Goal: Information Seeking & Learning: Learn about a topic

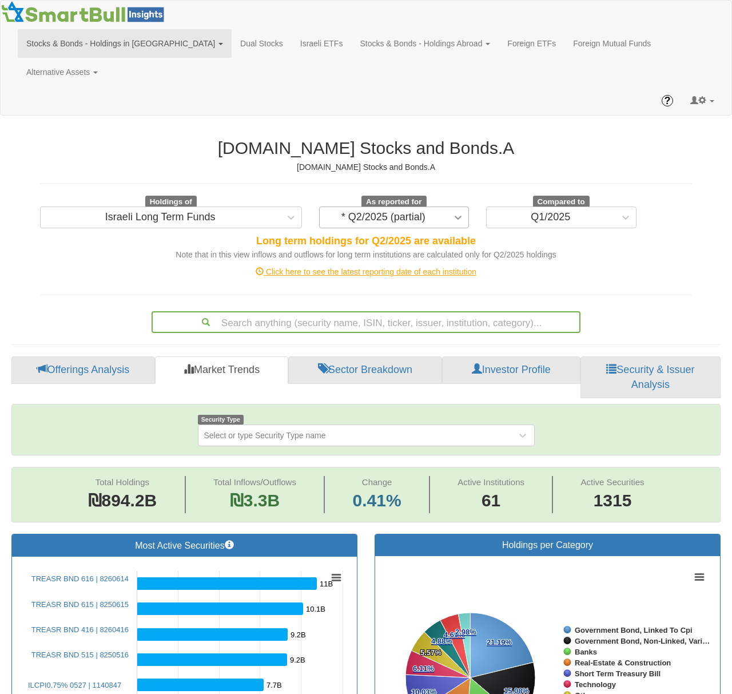
click at [462, 212] on icon at bounding box center [458, 217] width 11 height 11
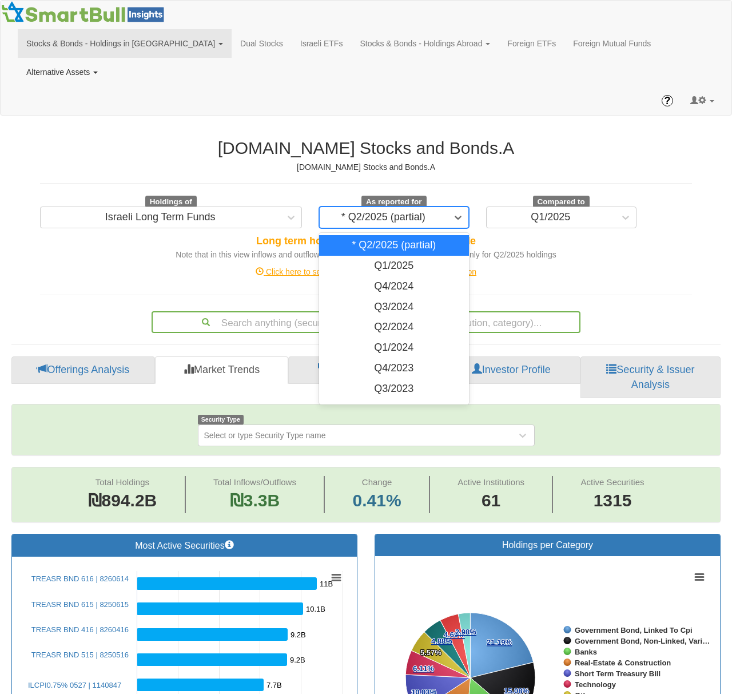
click at [106, 58] on link "Alternative Assets" at bounding box center [62, 72] width 89 height 29
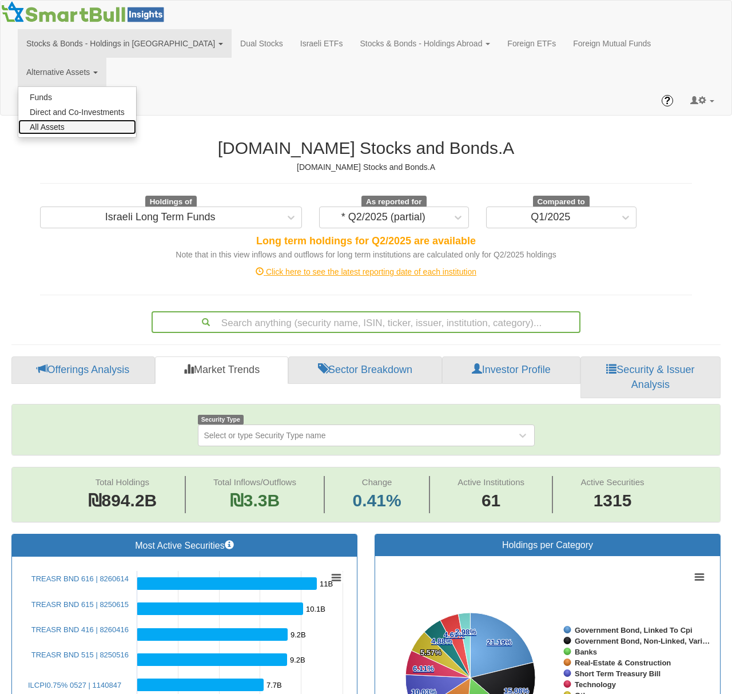
click at [136, 120] on link "All Assets" at bounding box center [77, 127] width 118 height 15
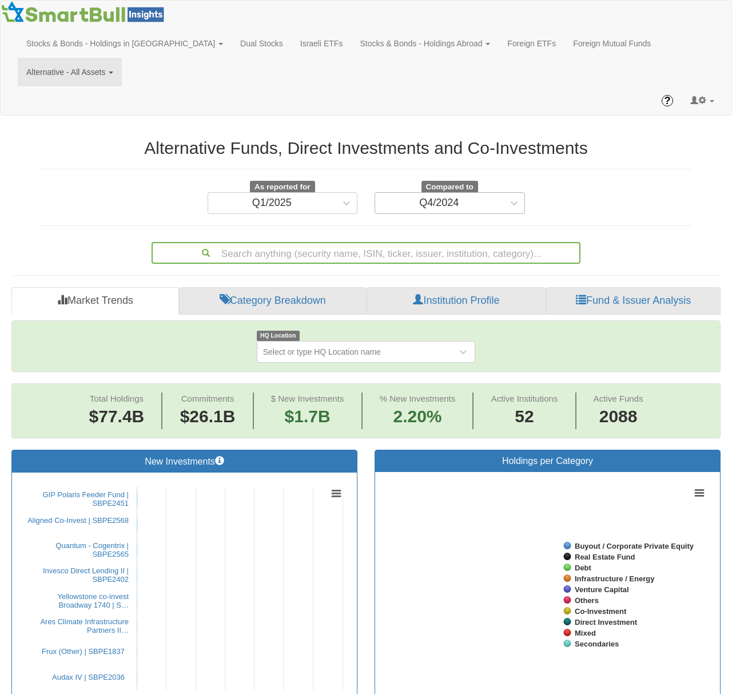
click at [482, 194] on div "Q4/2024" at bounding box center [439, 203] width 128 height 18
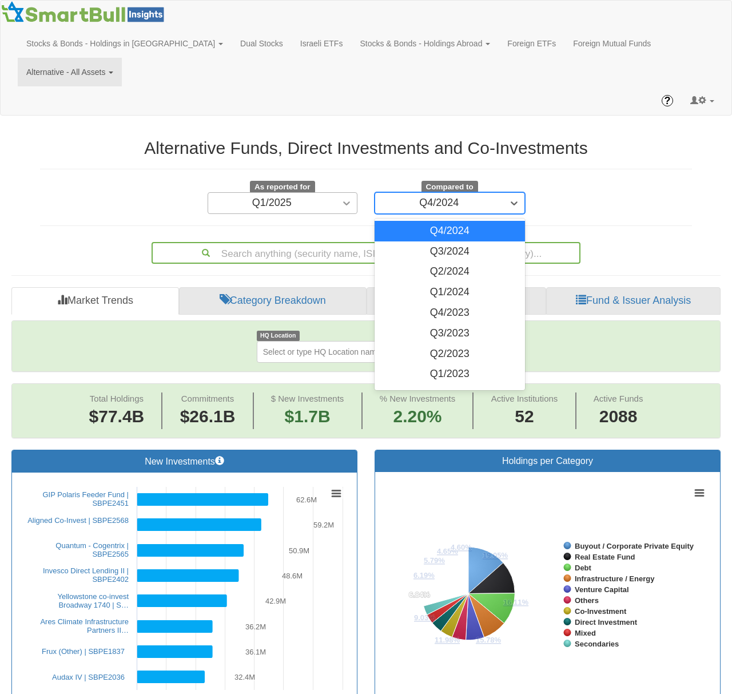
click at [345, 193] on div at bounding box center [346, 203] width 21 height 21
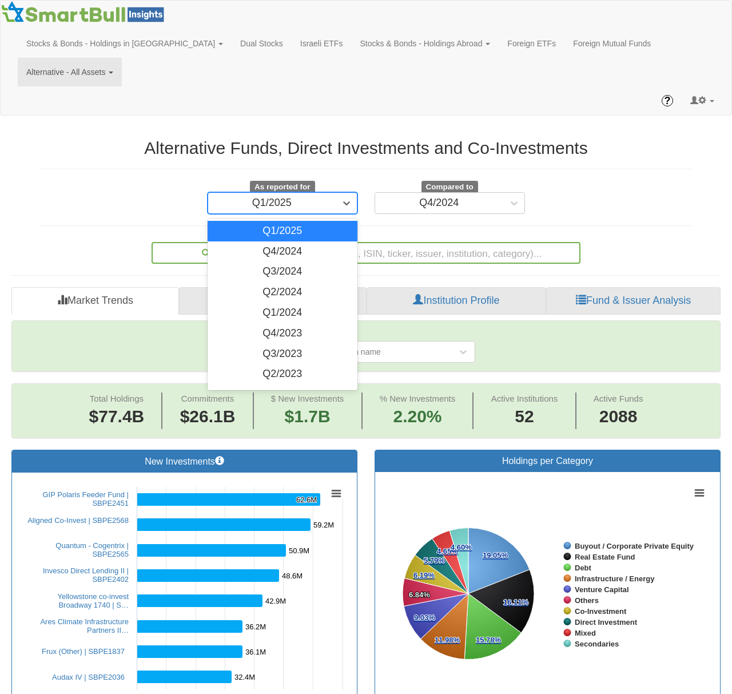
click at [590, 151] on div "Alternative Funds, Direct Investments and Co-Investments As reported for option…" at bounding box center [366, 176] width 652 height 76
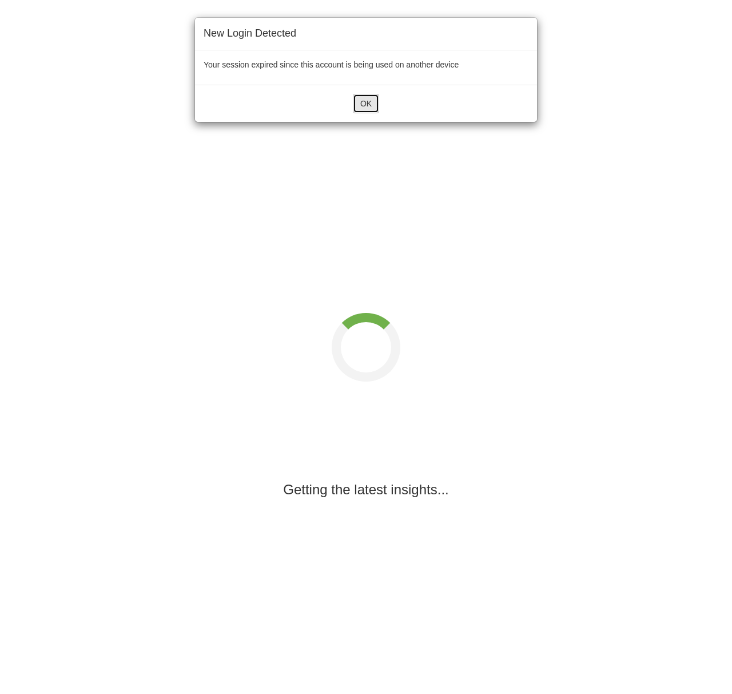
click at [356, 108] on button "OK" at bounding box center [366, 103] width 26 height 19
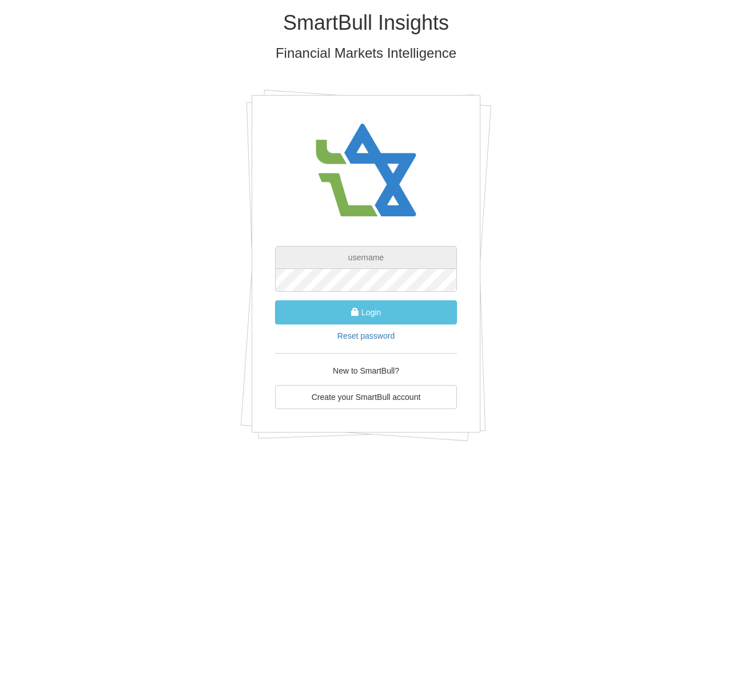
click at [365, 249] on input "text" at bounding box center [366, 257] width 182 height 23
type input "[EMAIL_ADDRESS][DOMAIN_NAME]"
click at [368, 308] on button "Login" at bounding box center [366, 312] width 182 height 24
click at [312, 304] on button "Login" at bounding box center [366, 312] width 182 height 24
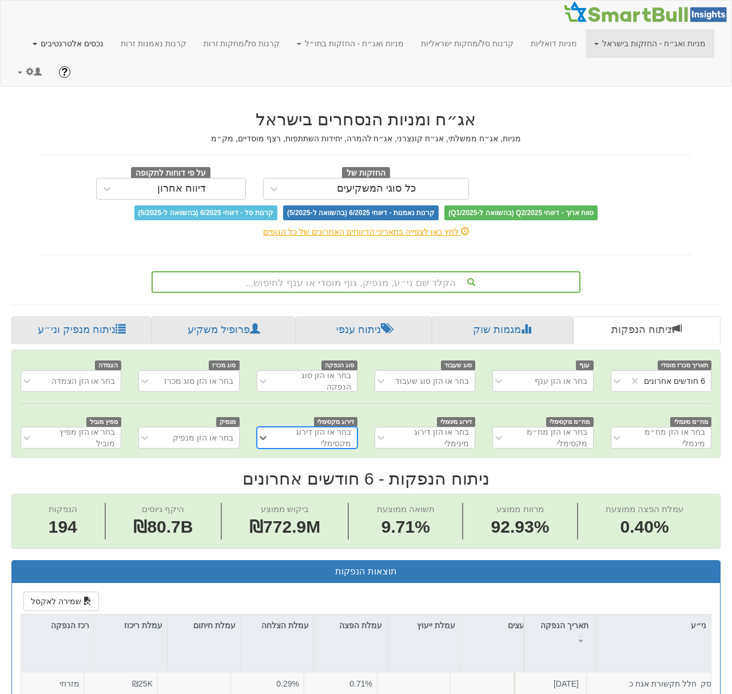
click at [112, 37] on link "נכסים אלטרנטיבים" at bounding box center [68, 43] width 88 height 29
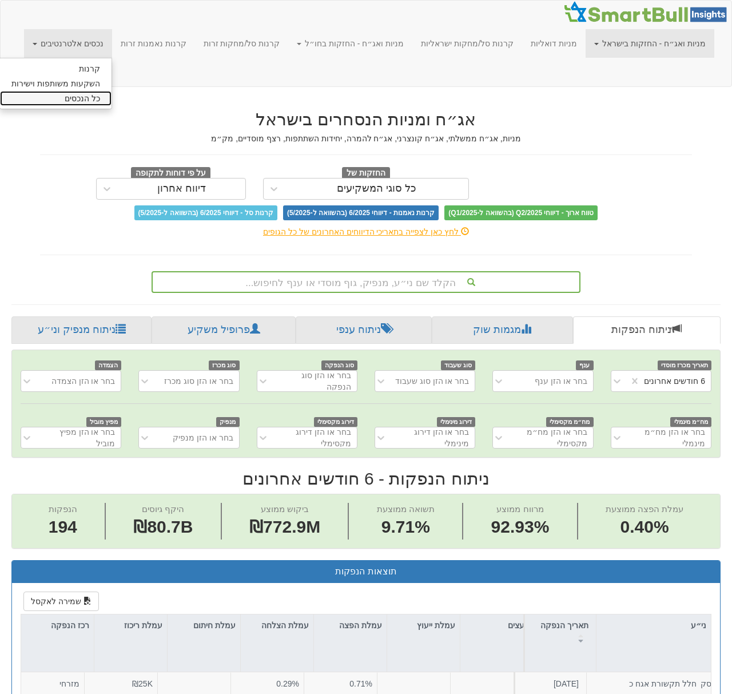
click at [112, 102] on link "כל הנכסים" at bounding box center [56, 98] width 112 height 15
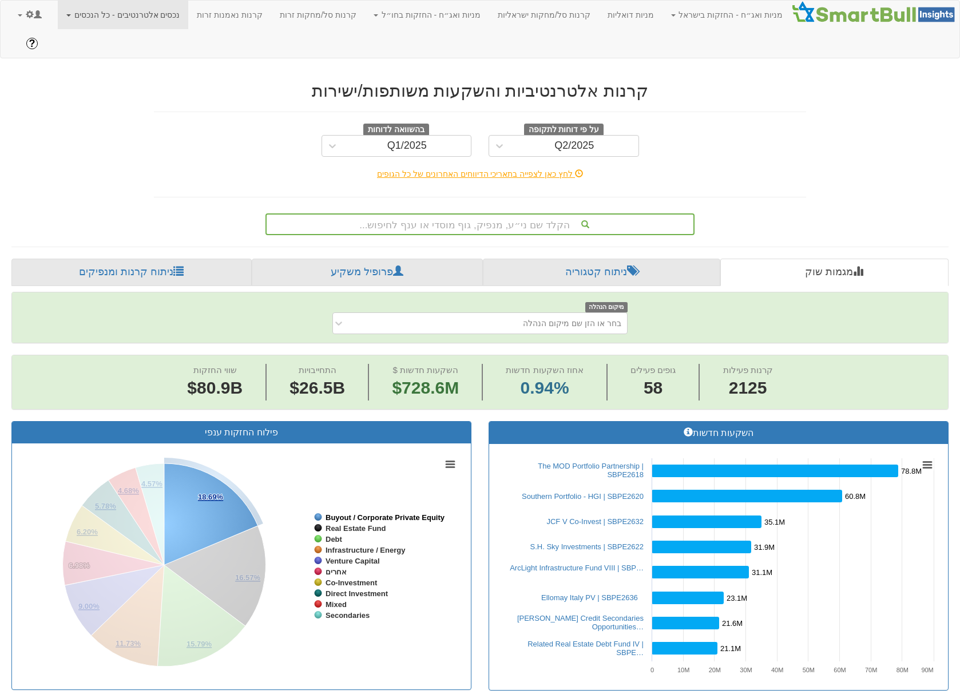
click at [371, 513] on tspan "Buyout / Corporate Private Equity" at bounding box center [386, 517] width 120 height 9
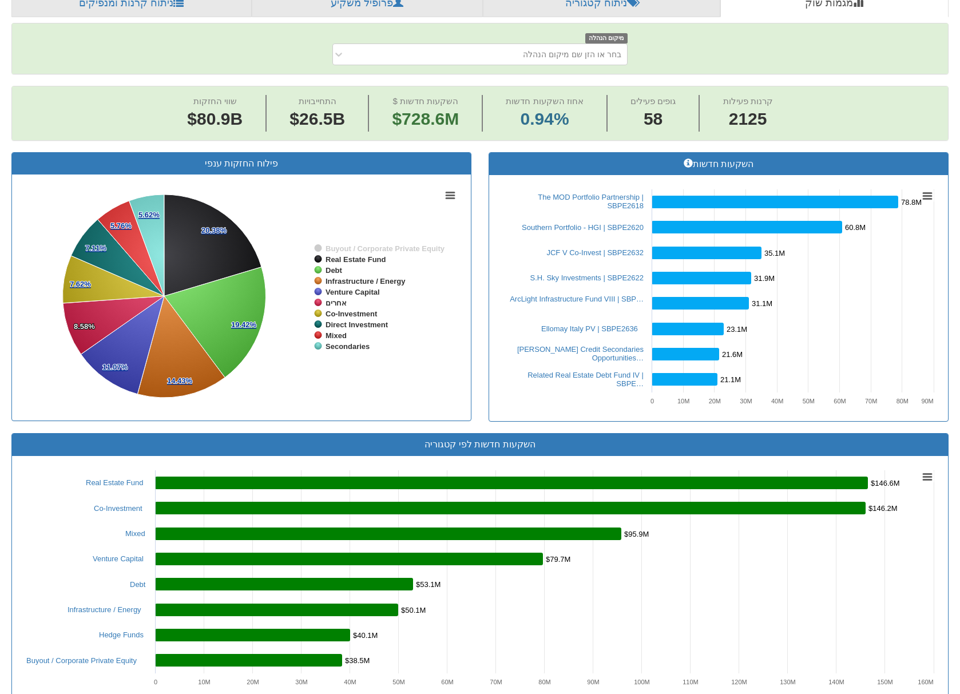
scroll to position [284, 0]
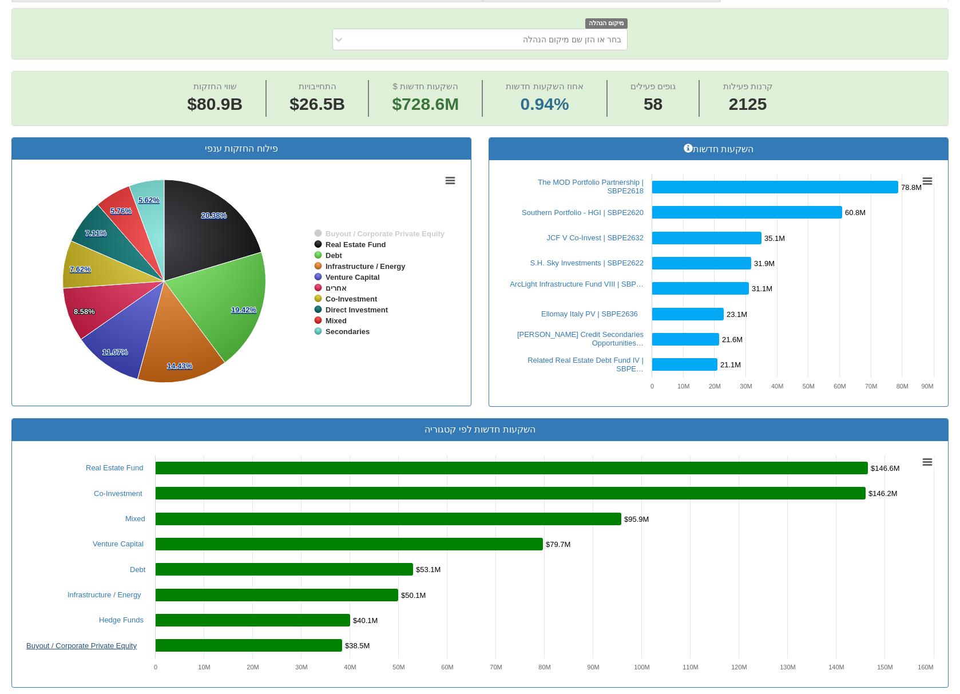
click at [122, 641] on link "Buyout / Corporate Private Equity" at bounding box center [81, 645] width 110 height 9
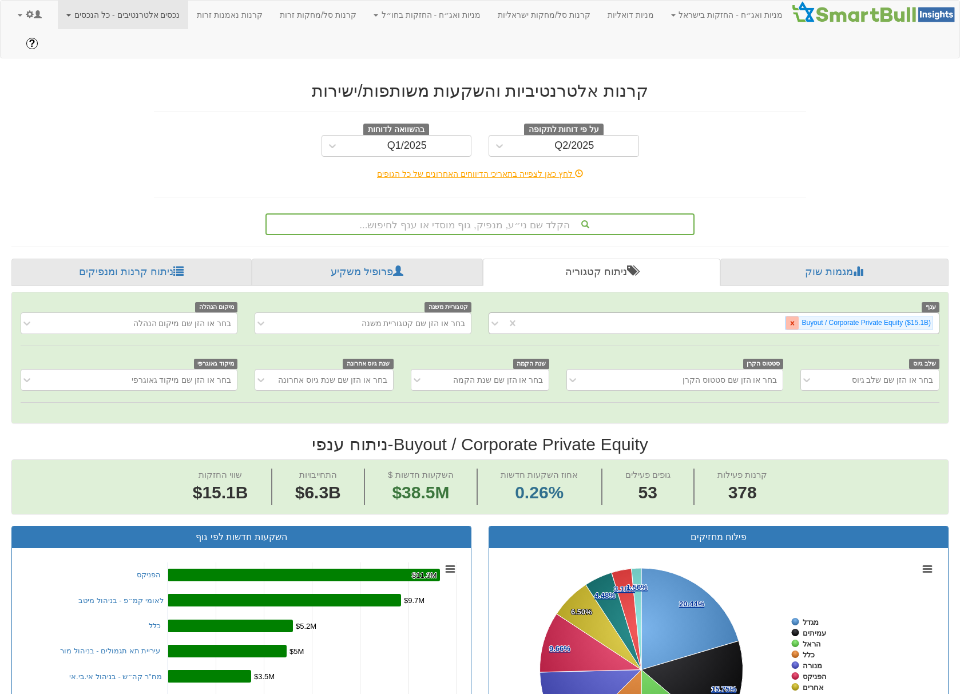
click at [732, 319] on icon at bounding box center [792, 323] width 8 height 8
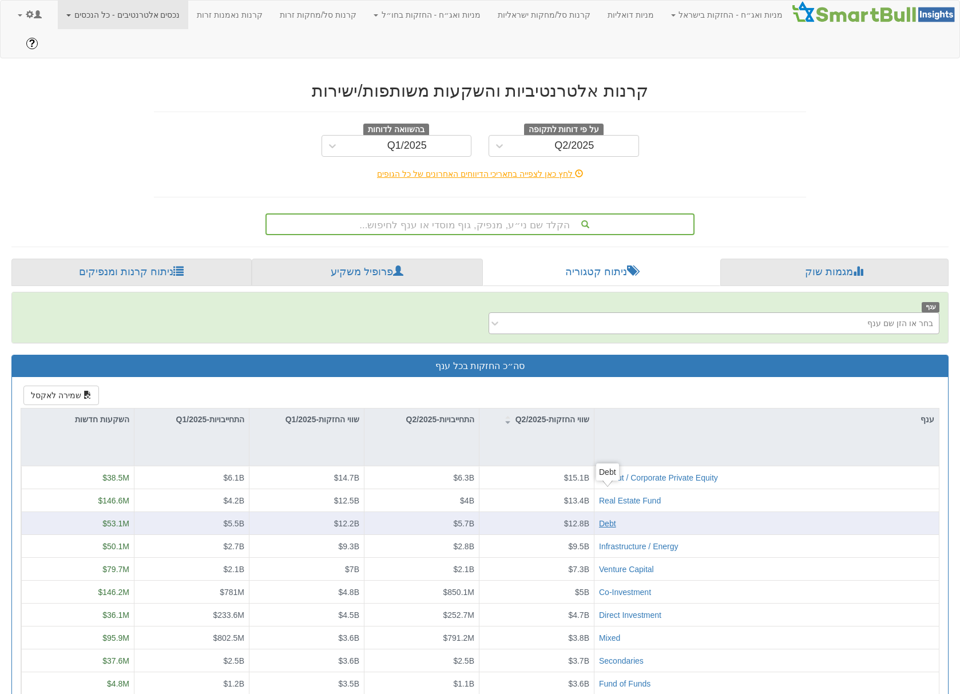
click at [609, 518] on div "Debt" at bounding box center [607, 523] width 17 height 11
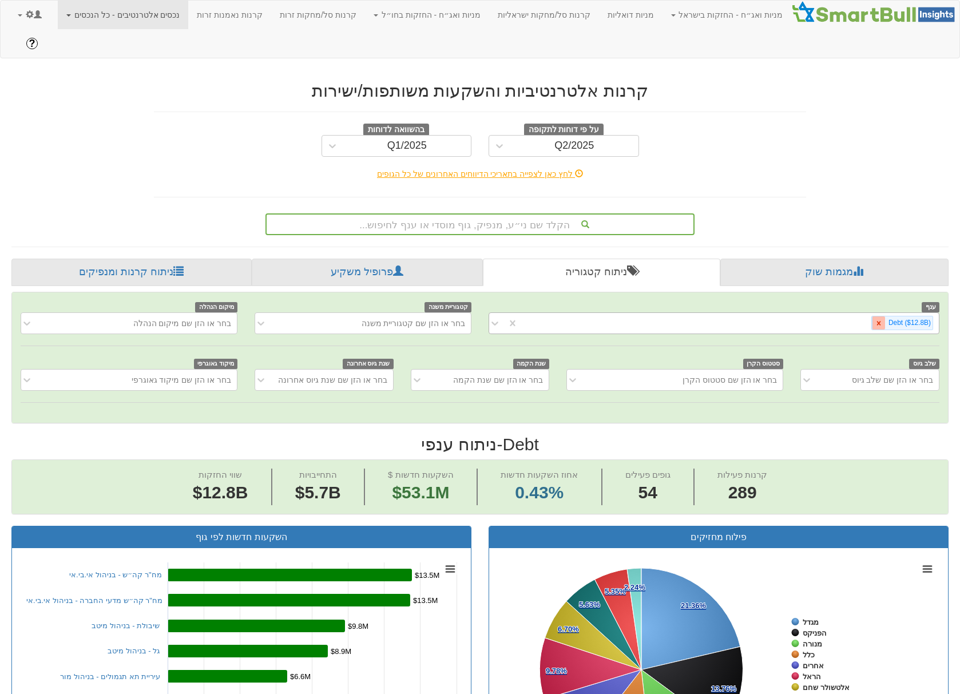
click at [732, 319] on icon at bounding box center [879, 323] width 8 height 8
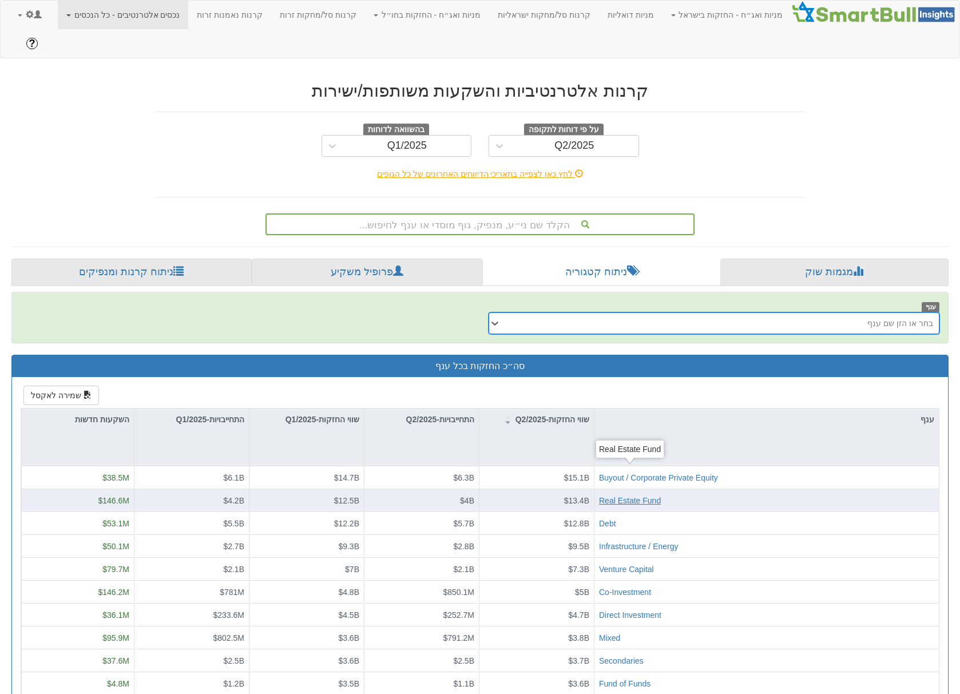
click at [622, 495] on div "Real Estate Fund" at bounding box center [630, 500] width 62 height 11
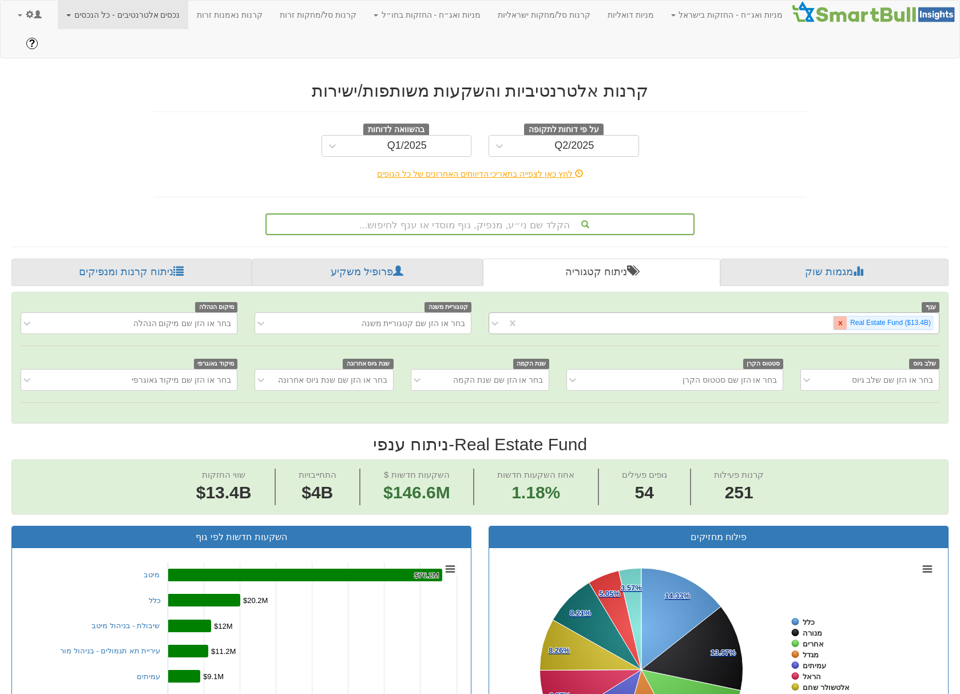
click at [732, 319] on icon at bounding box center [840, 323] width 8 height 8
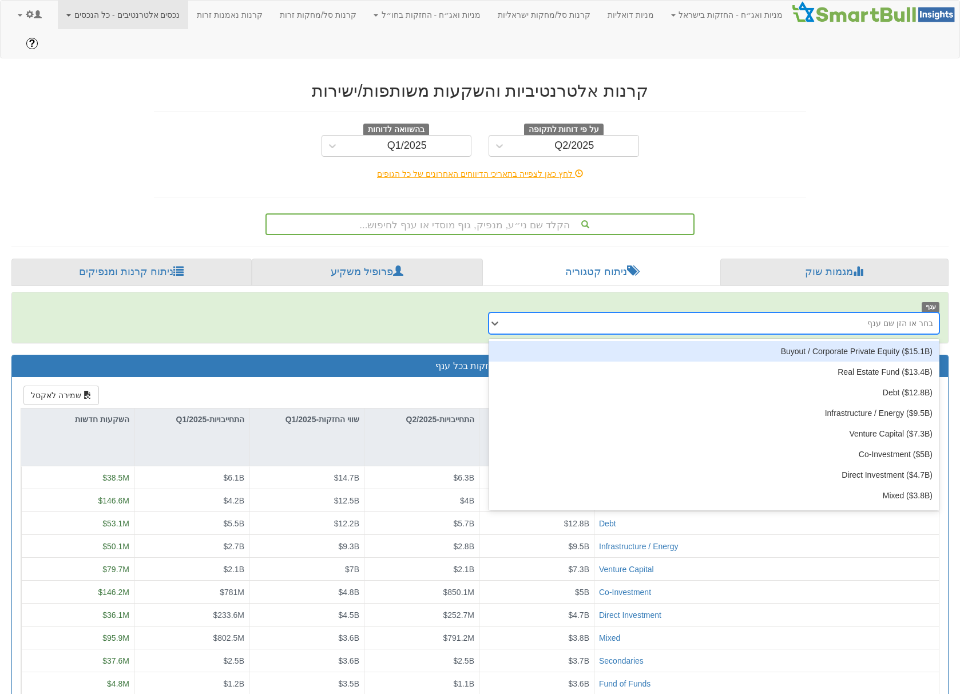
click at [732, 314] on div "בחר או הזן שם ענף" at bounding box center [723, 323] width 432 height 18
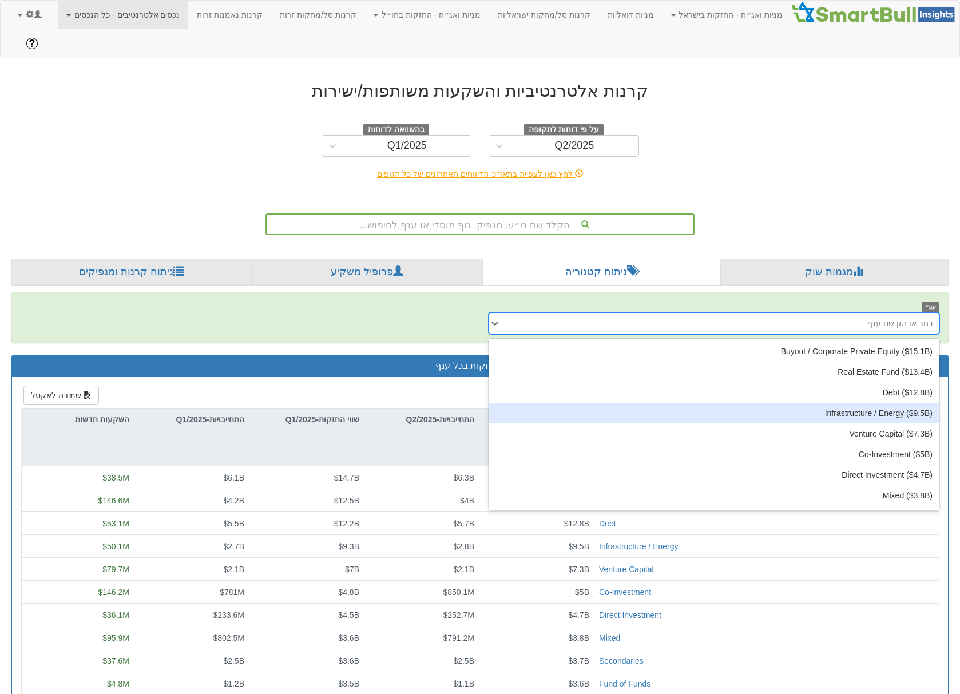
click at [732, 403] on div "Infrastructure / Energy ‎($9.5B‎)‎" at bounding box center [714, 413] width 451 height 21
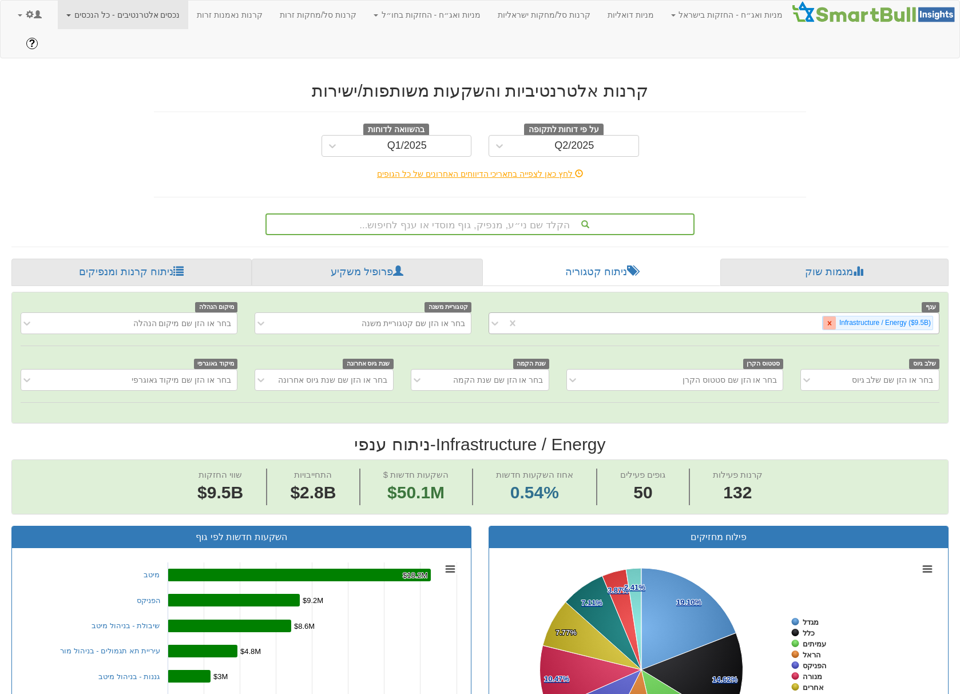
click at [732, 319] on icon at bounding box center [830, 323] width 8 height 8
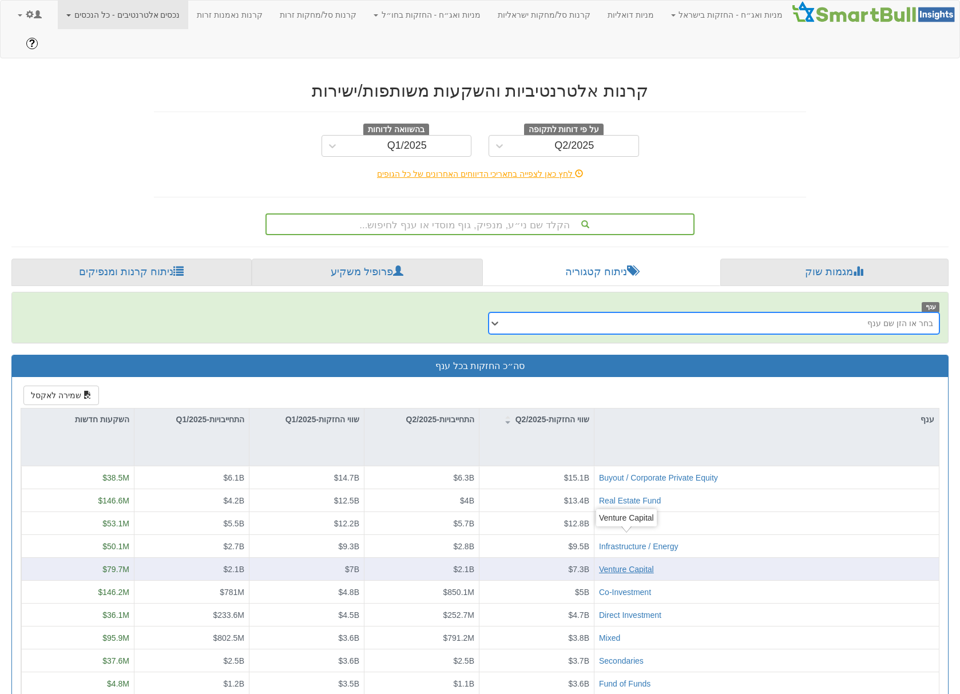
click at [633, 564] on div "Venture Capital" at bounding box center [626, 569] width 55 height 11
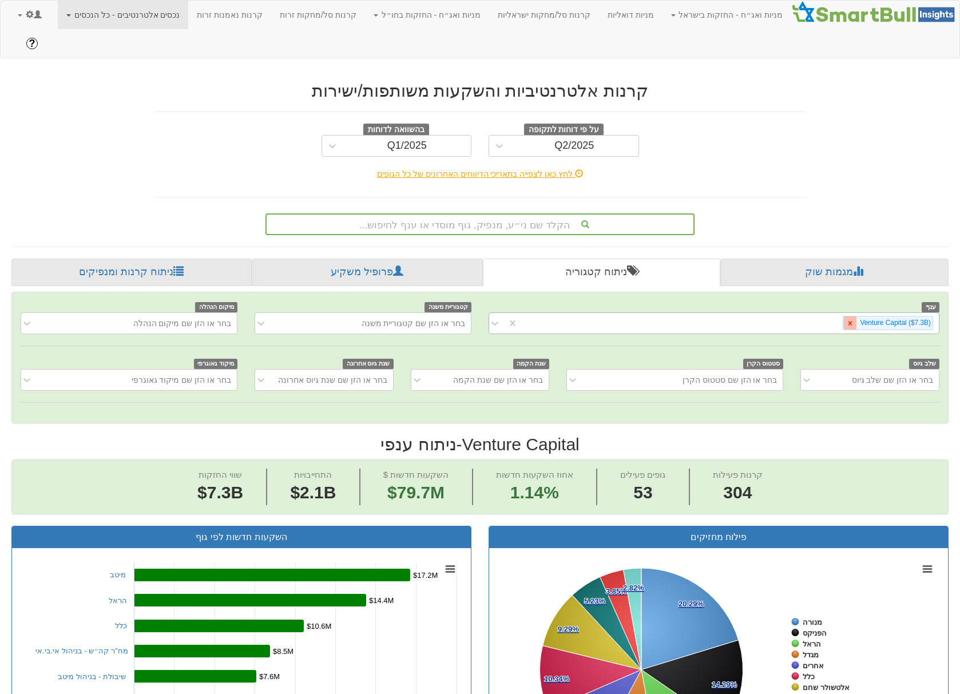
click at [732, 319] on icon at bounding box center [850, 323] width 8 height 8
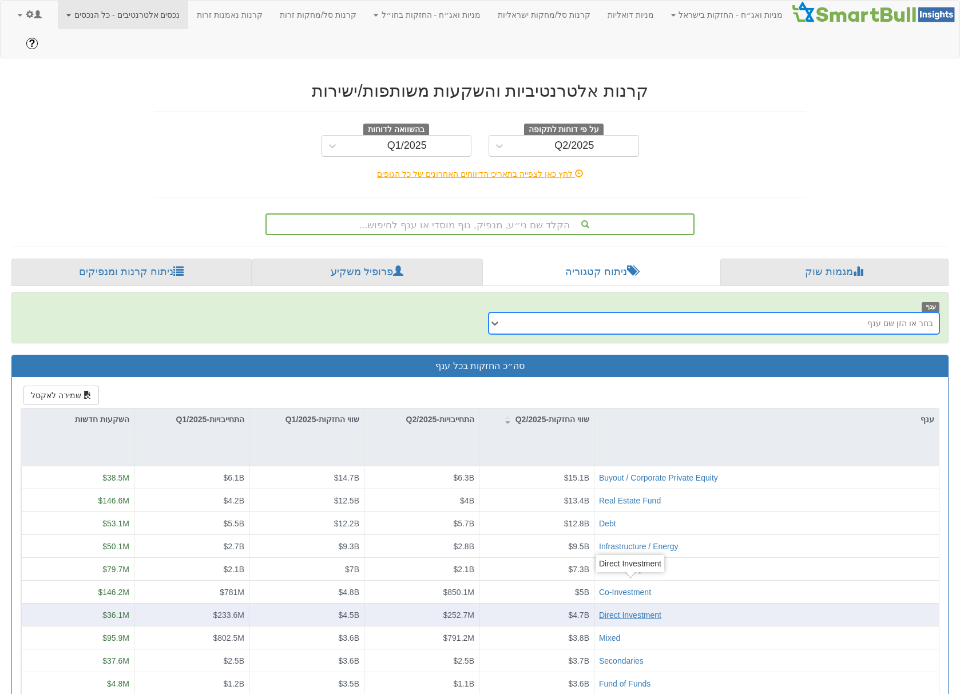
click at [628, 609] on div "Direct Investment" at bounding box center [630, 614] width 62 height 11
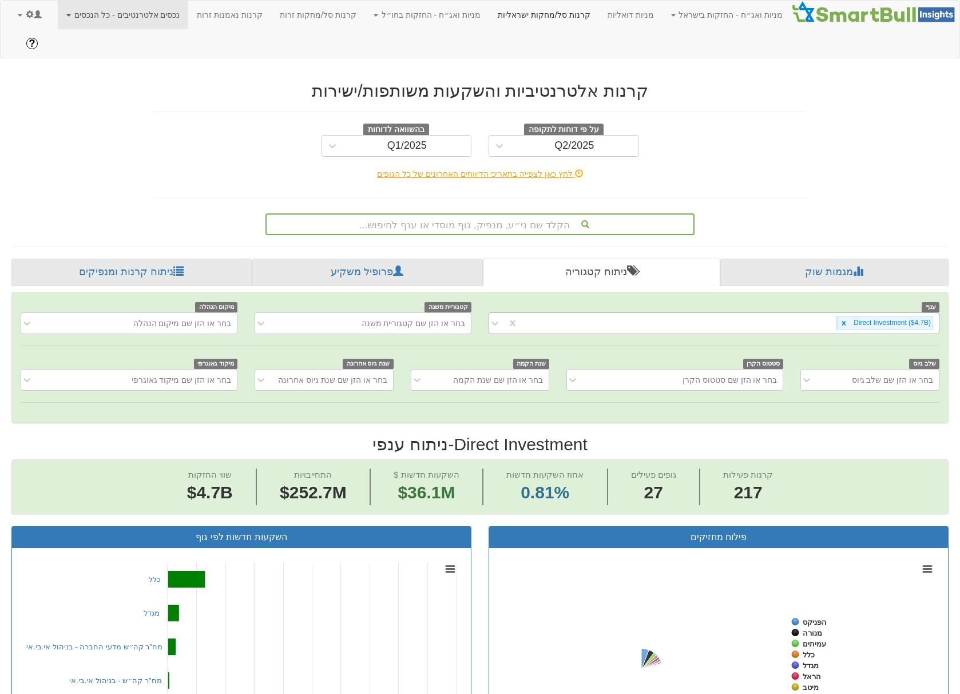
scroll to position [0, 3167]
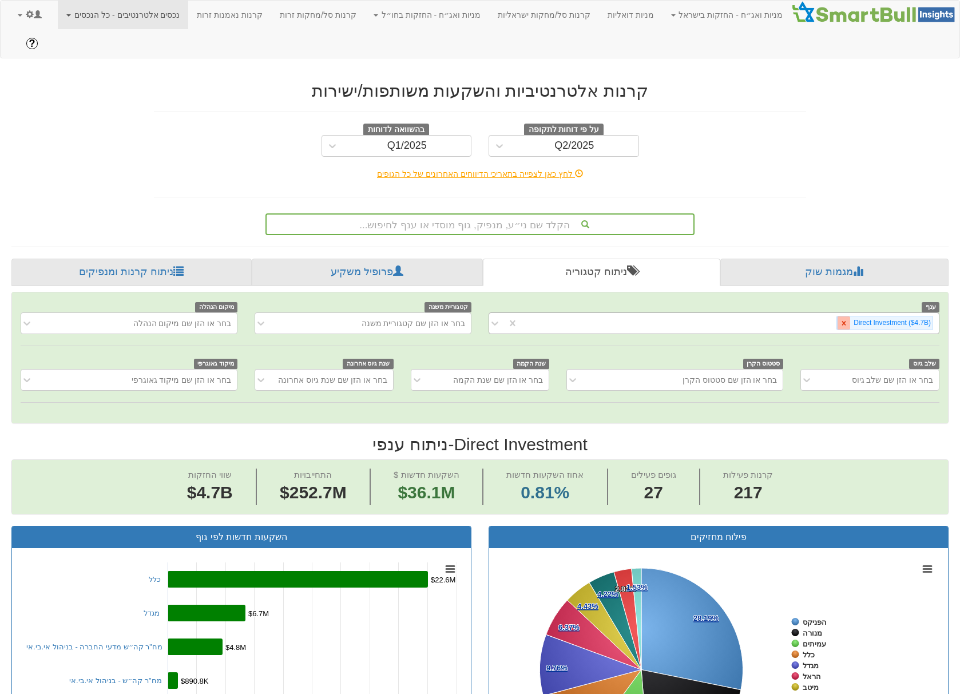
click at [732, 319] on icon at bounding box center [844, 323] width 8 height 8
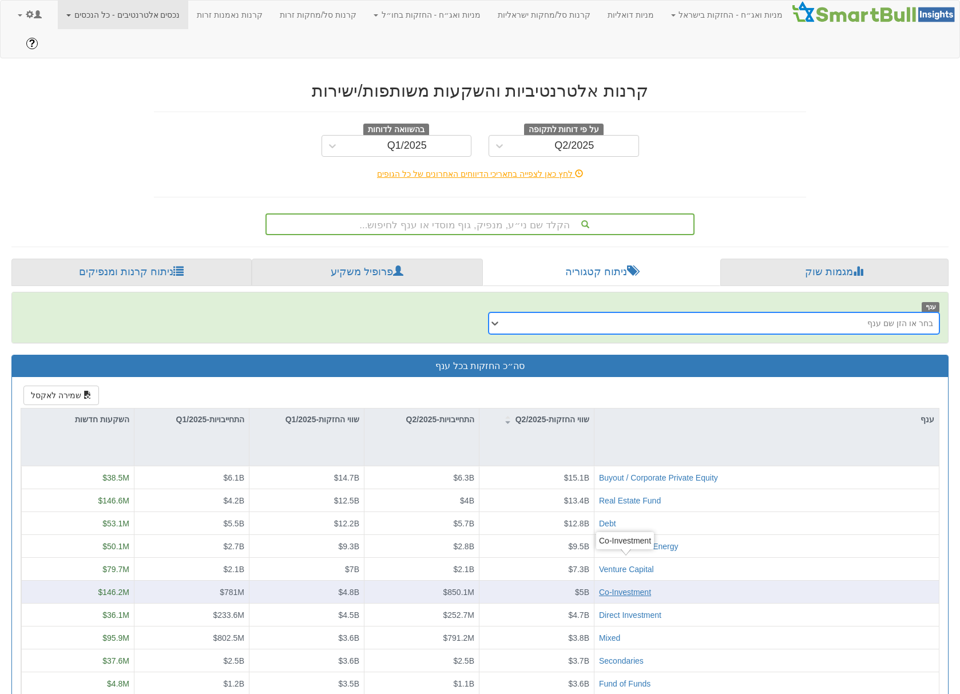
click at [616, 586] on div "Co-Investment" at bounding box center [625, 591] width 52 height 11
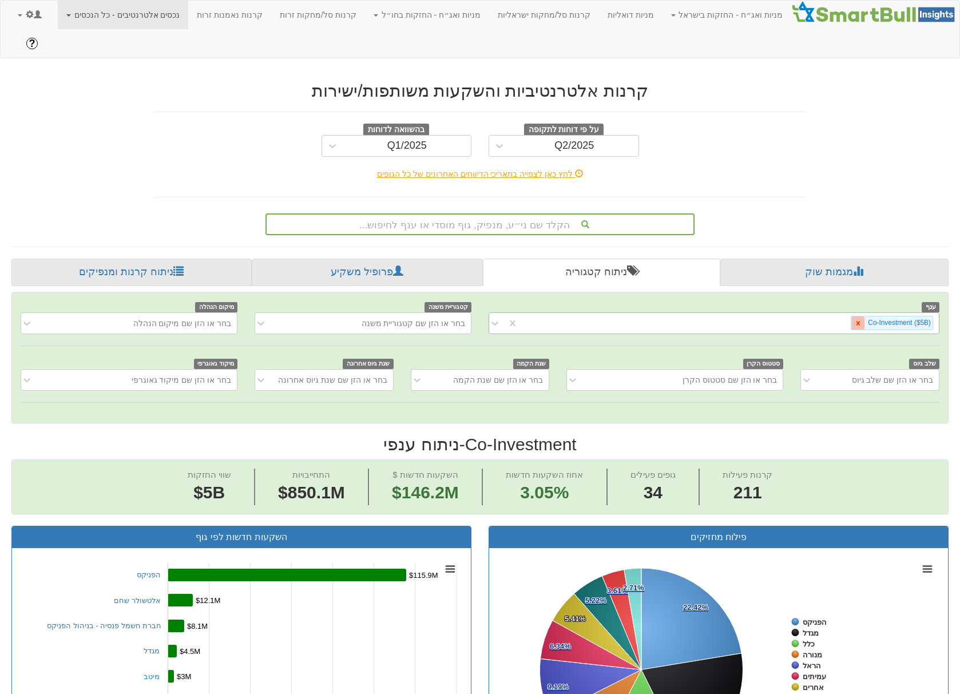
click at [732, 319] on icon at bounding box center [858, 323] width 8 height 8
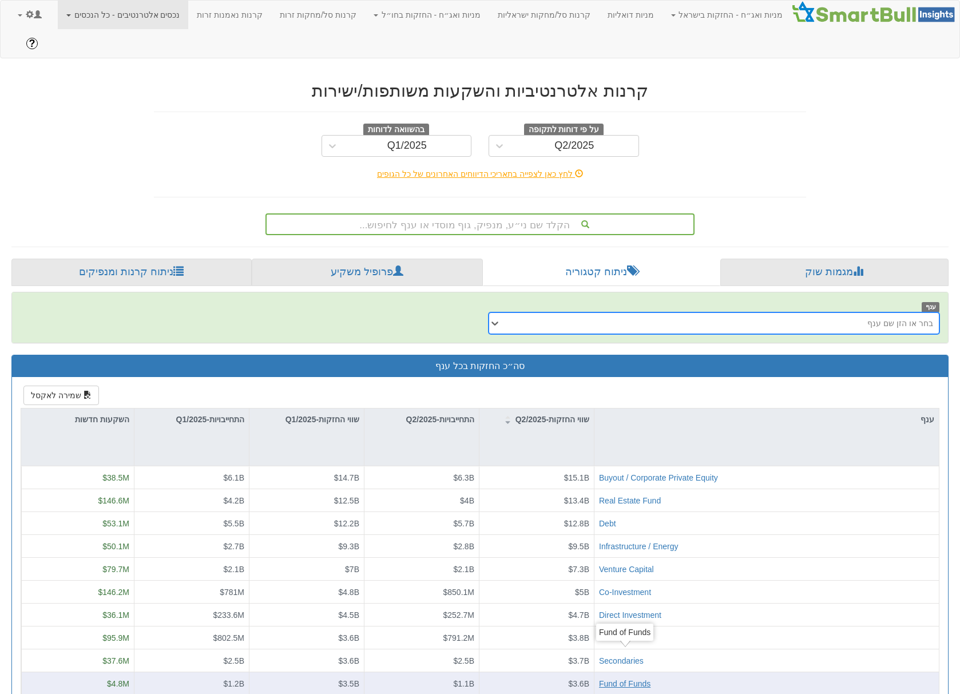
click at [628, 678] on div "Fund of Funds" at bounding box center [624, 683] width 51 height 11
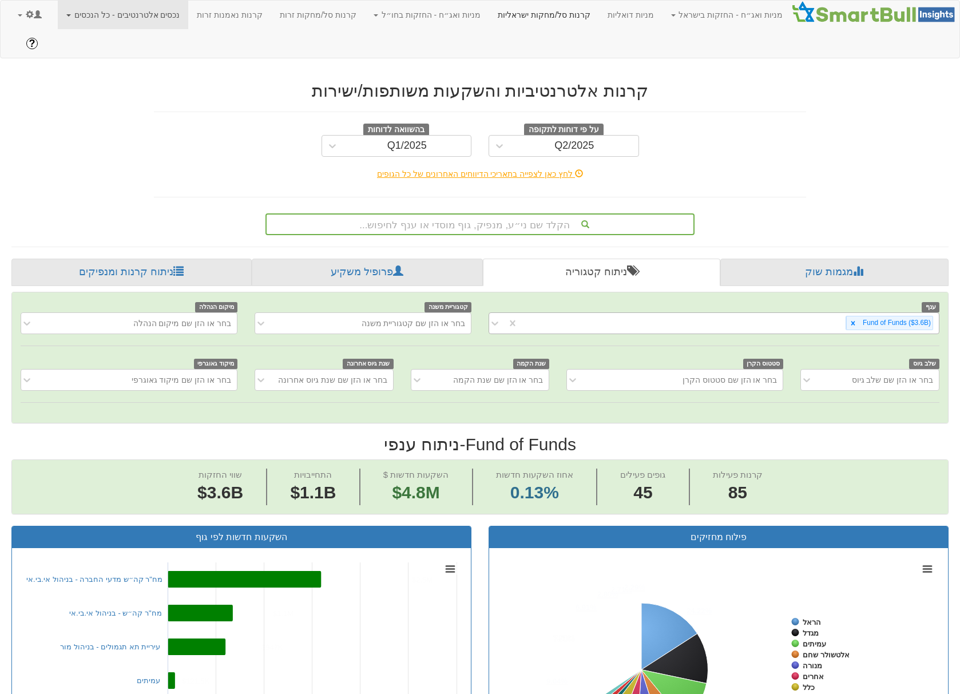
scroll to position [0, 5639]
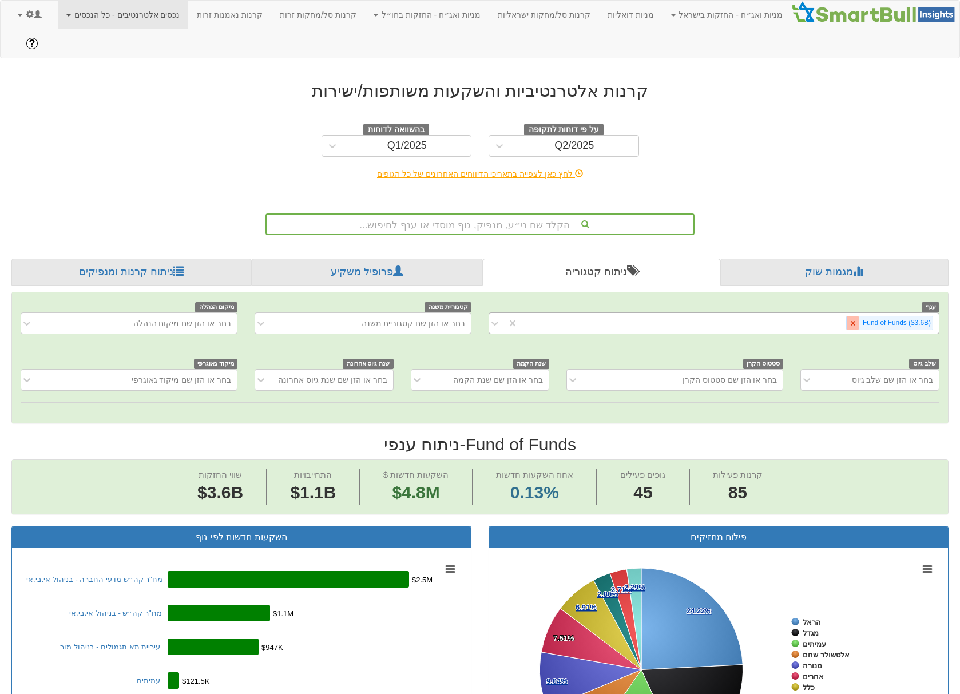
click at [732, 319] on icon at bounding box center [853, 323] width 8 height 8
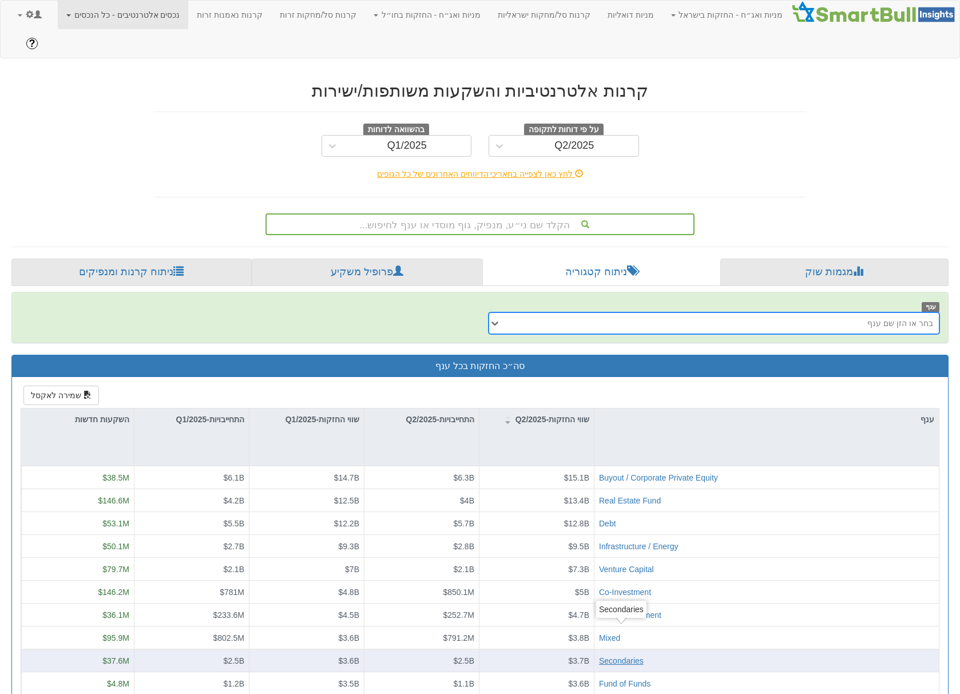
click at [628, 655] on div "Secondaries" at bounding box center [621, 660] width 45 height 11
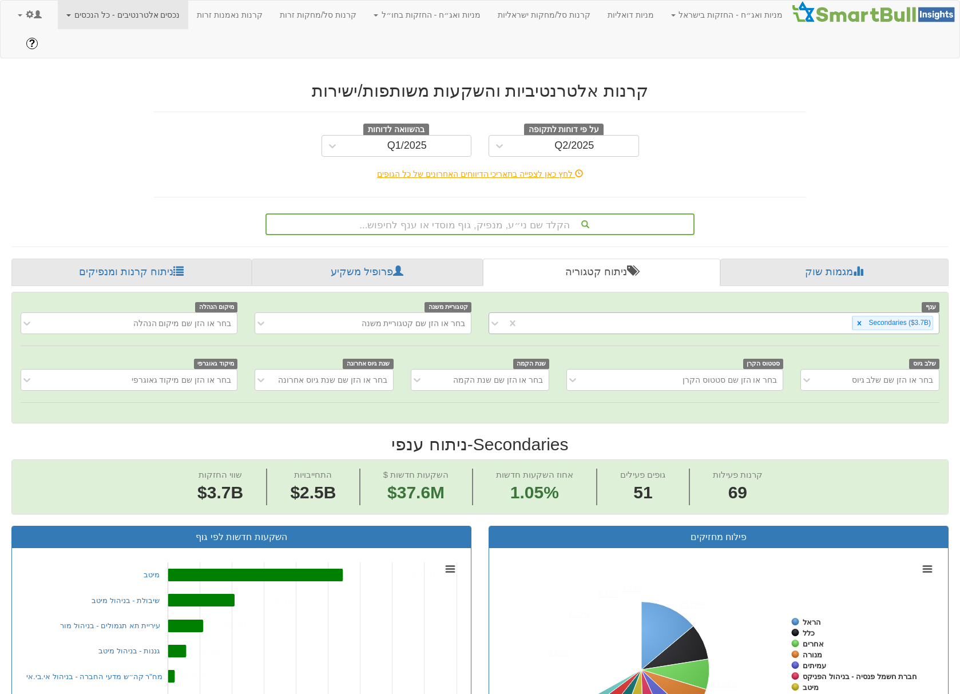
scroll to position [0, 6325]
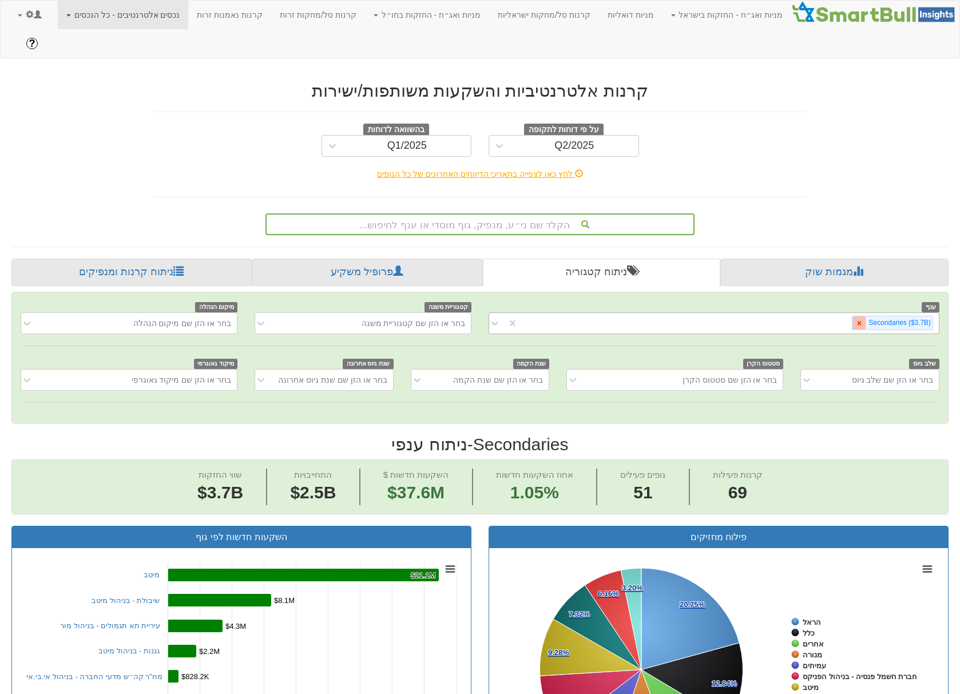
click at [732, 319] on icon at bounding box center [859, 323] width 8 height 8
click at [732, 314] on div "Secondaries ‎($3.7B‎)‎" at bounding box center [728, 323] width 421 height 19
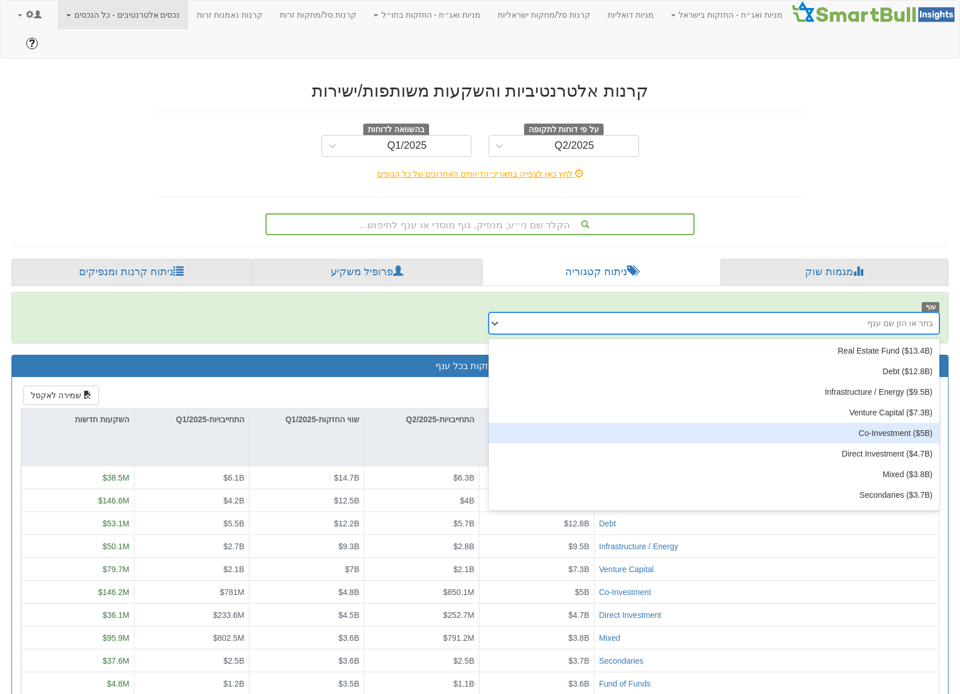
scroll to position [60, 0]
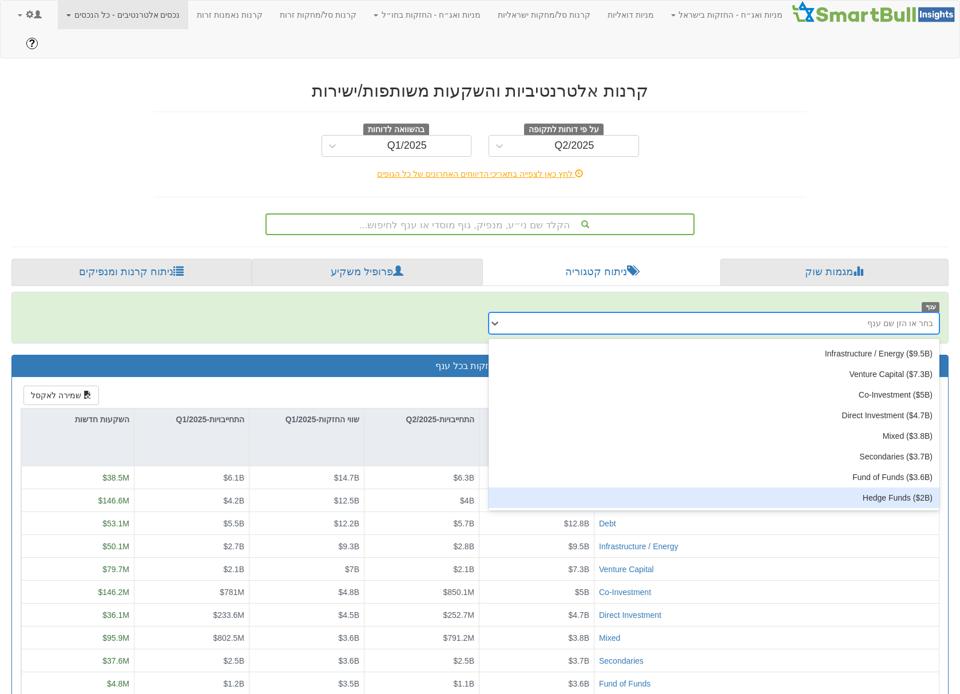
click at [732, 487] on div "Hedge Funds ‎($2B‎)‎" at bounding box center [714, 497] width 451 height 21
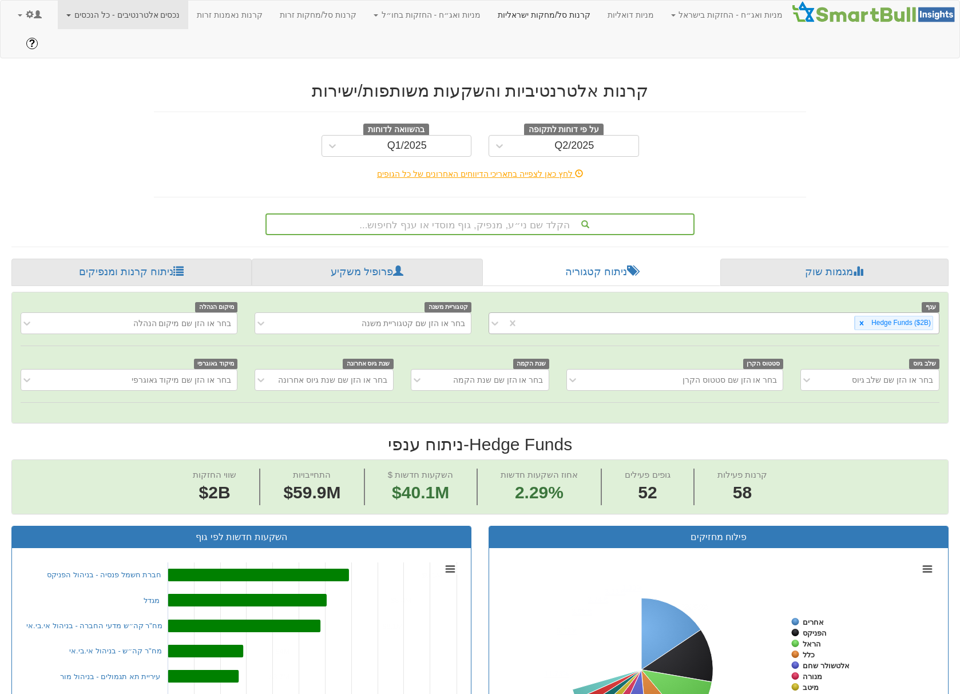
scroll to position [0, 6600]
